Goal: Task Accomplishment & Management: Use online tool/utility

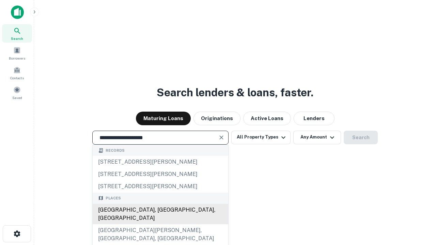
click at [160, 225] on div "Santa Monica, CA, USA" at bounding box center [161, 214] width 136 height 20
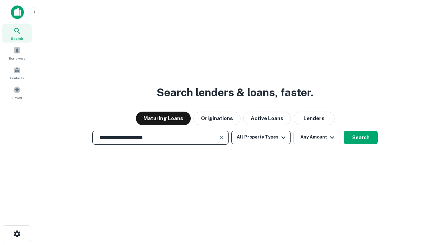
type input "**********"
click at [261, 137] on button "All Property Types" at bounding box center [260, 138] width 59 height 14
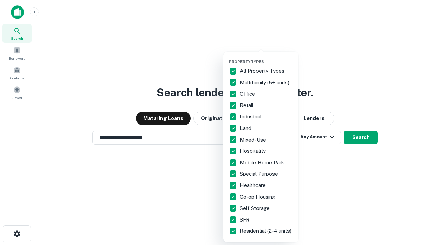
click at [266, 57] on button "button" at bounding box center [266, 57] width 75 height 0
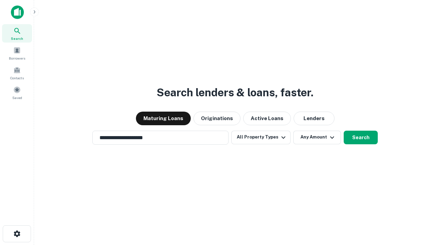
scroll to position [4, 82]
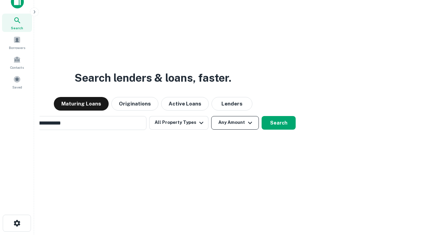
click at [211, 116] on button "Any Amount" at bounding box center [235, 123] width 48 height 14
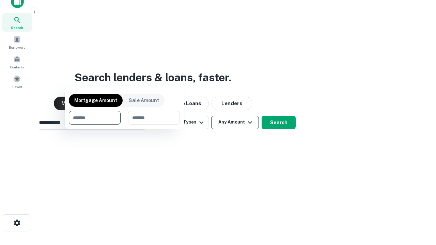
scroll to position [49, 193]
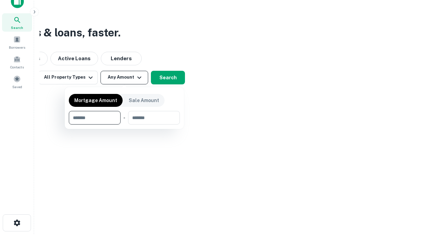
type input "*******"
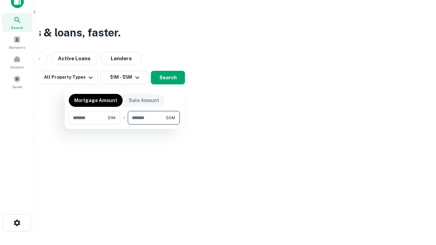
type input "*******"
click at [124, 125] on button "button" at bounding box center [124, 125] width 111 height 0
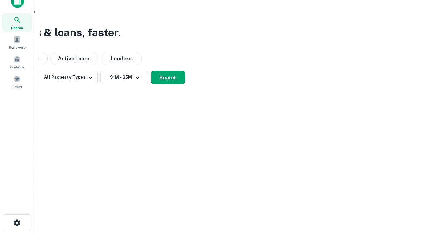
scroll to position [4, 126]
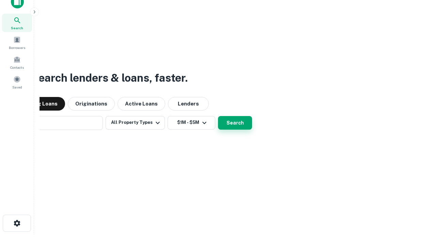
click at [218, 116] on button "Search" at bounding box center [235, 123] width 34 height 14
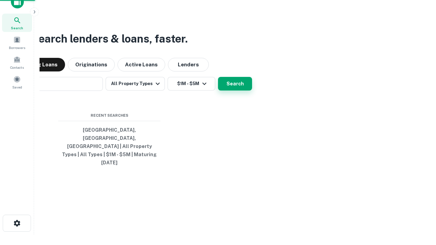
scroll to position [18, 193]
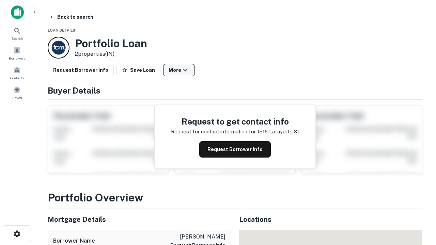
click at [179, 70] on button "More" at bounding box center [179, 70] width 32 height 12
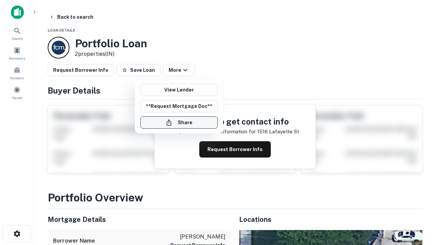
click at [179, 123] on button "Share" at bounding box center [178, 123] width 77 height 12
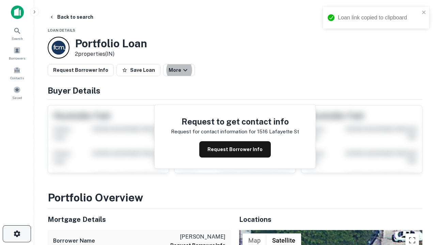
click at [17, 234] on icon "button" at bounding box center [17, 234] width 8 height 8
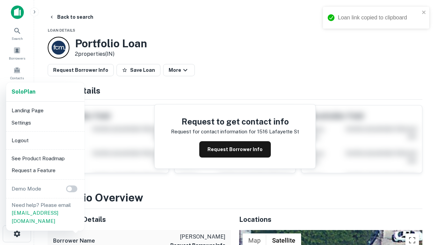
click at [45, 140] on li "Logout" at bounding box center [45, 141] width 73 height 12
